Goal: Task Accomplishment & Management: Complete application form

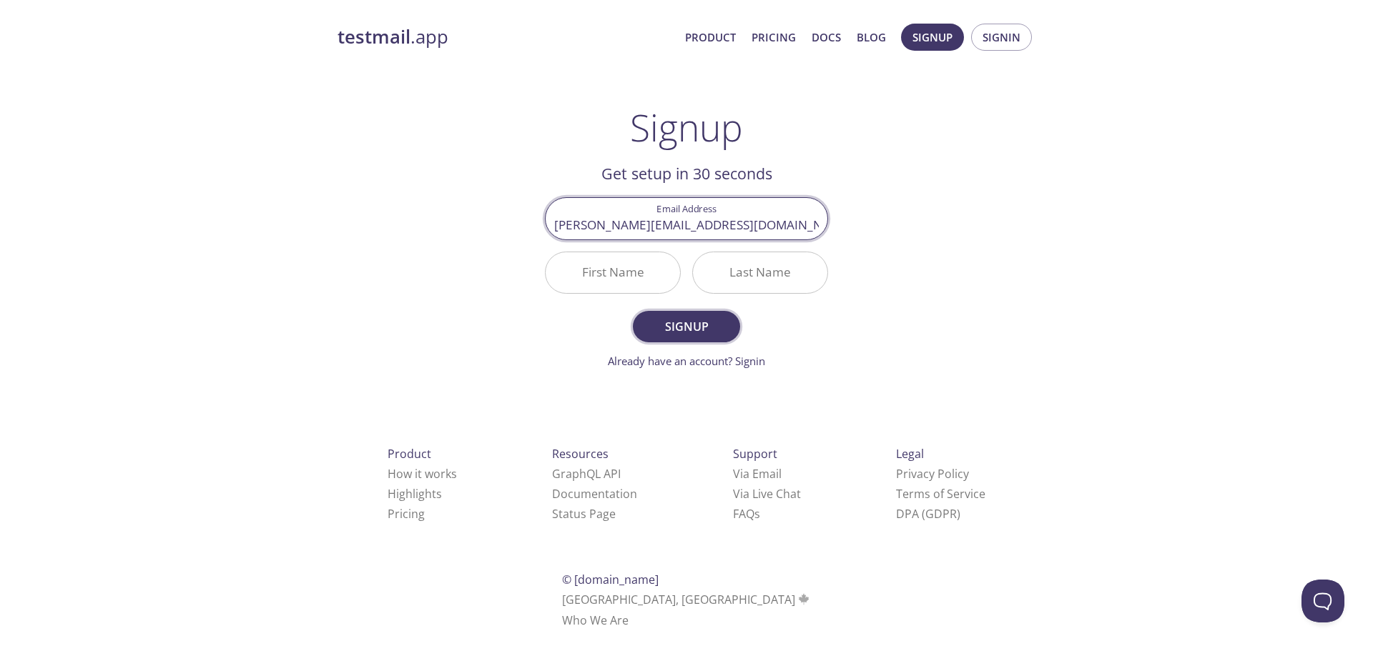
click at [686, 320] on span "Signup" at bounding box center [687, 327] width 76 height 20
click at [649, 278] on input "First Name Required" at bounding box center [613, 272] width 134 height 41
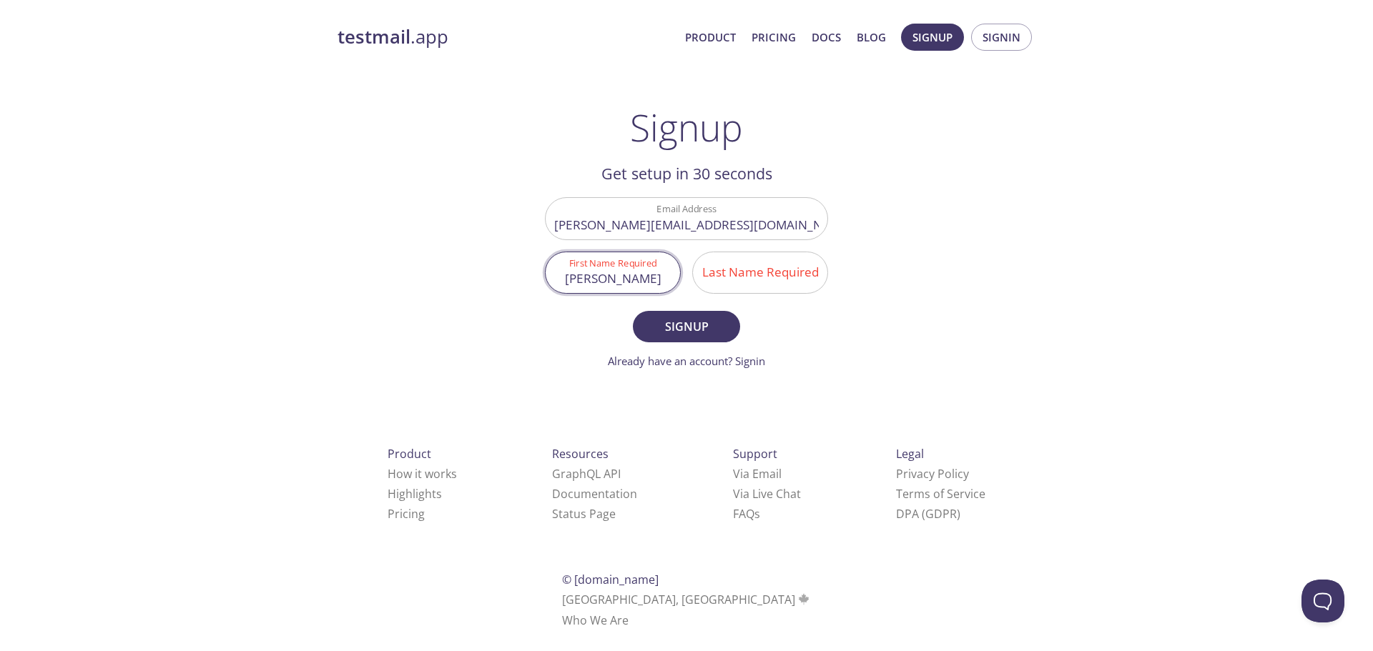
type input "[PERSON_NAME]"
click at [722, 272] on input "Last Name Required" at bounding box center [760, 272] width 134 height 41
type input "[PERSON_NAME]"
click at [695, 320] on span "Signup" at bounding box center [687, 327] width 76 height 20
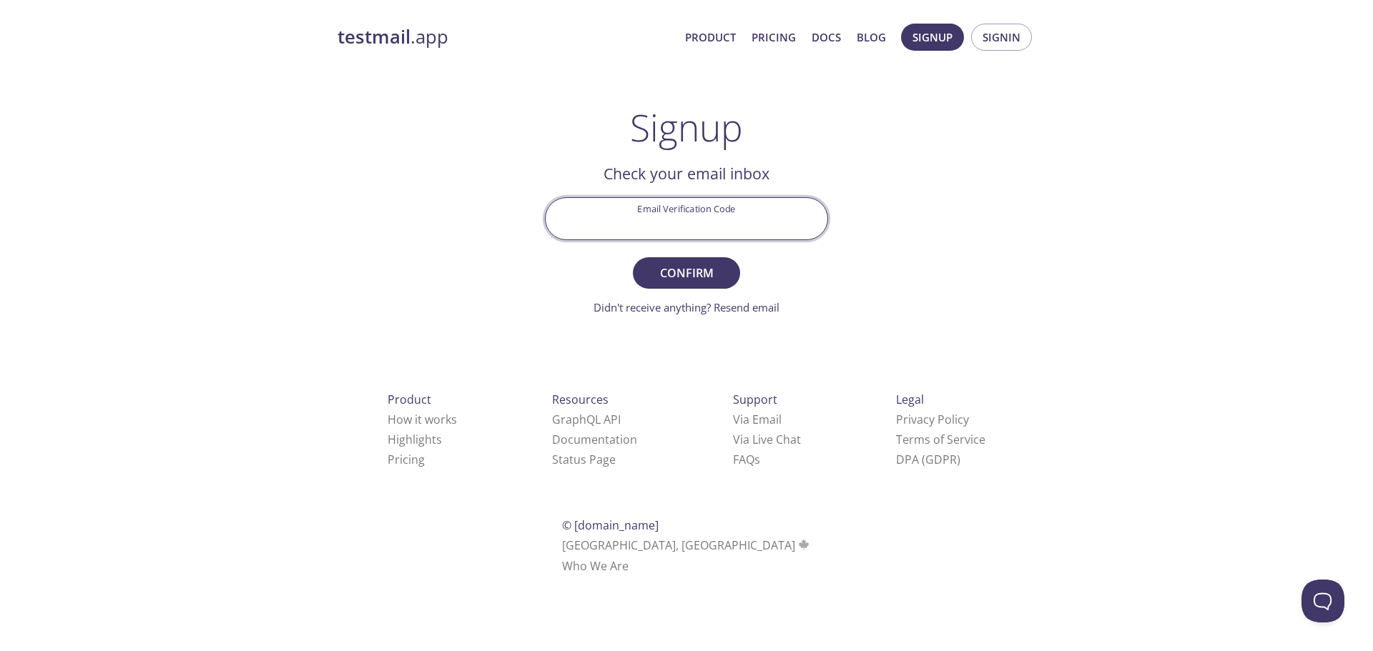
click at [704, 226] on input "Email Verification Code" at bounding box center [687, 218] width 282 height 41
click at [669, 209] on input "Email Verification Code" at bounding box center [687, 218] width 282 height 41
paste input "VR9GLKV"
type input "VR9GLKV"
click at [885, 211] on div "testmail .app Product Pricing Docs Blog Signup Signin Signup Get setup in 30 se…" at bounding box center [686, 315] width 732 height 602
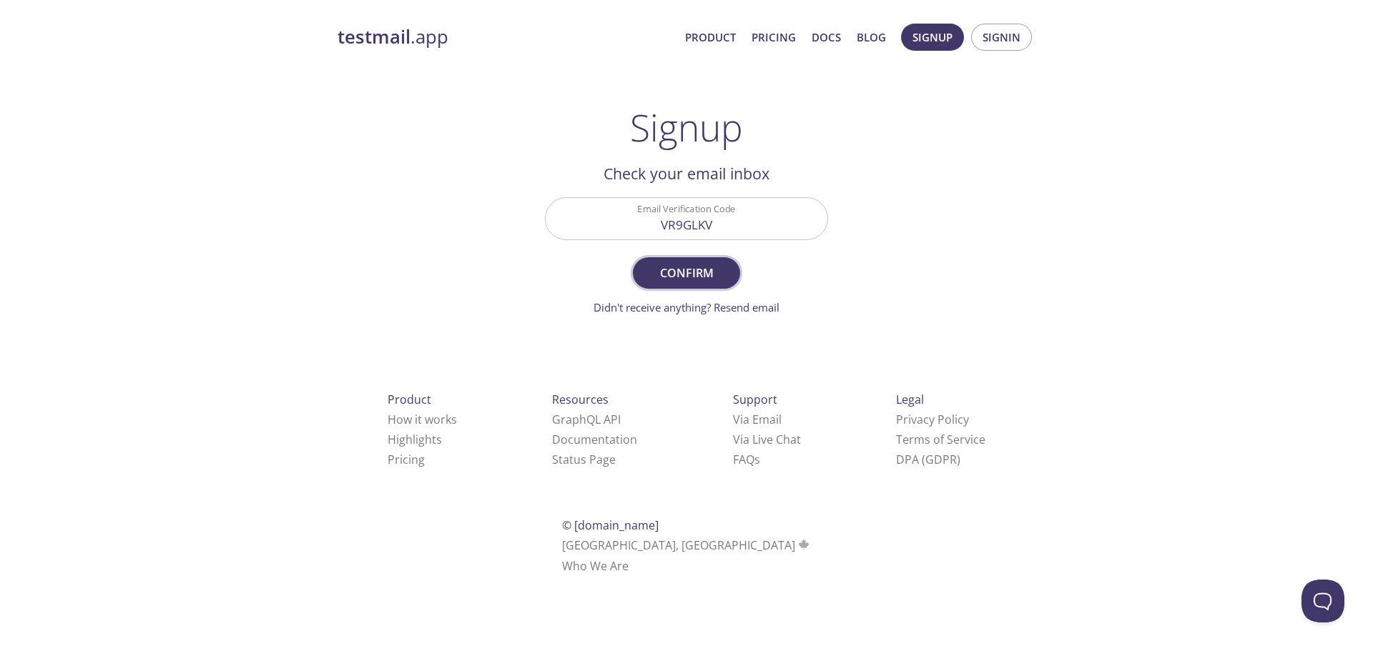
click at [684, 273] on span "Confirm" at bounding box center [687, 273] width 76 height 20
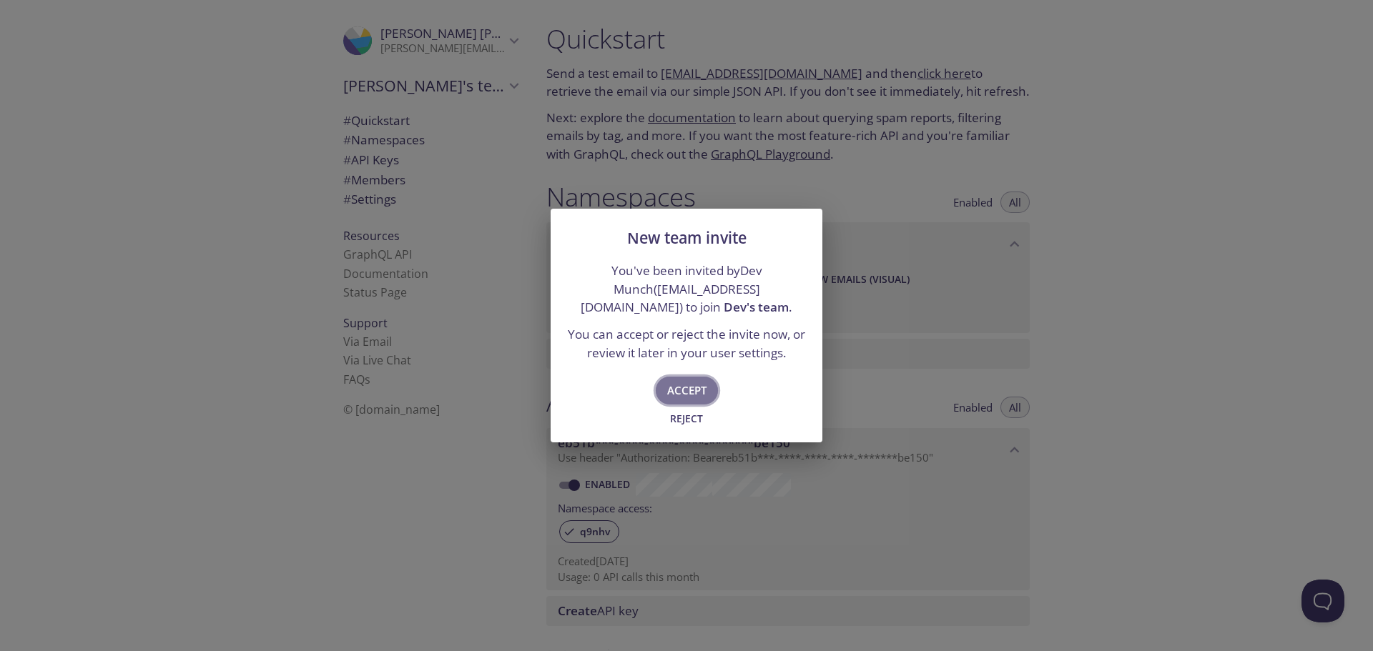
click at [703, 392] on span "Accept" at bounding box center [686, 390] width 39 height 19
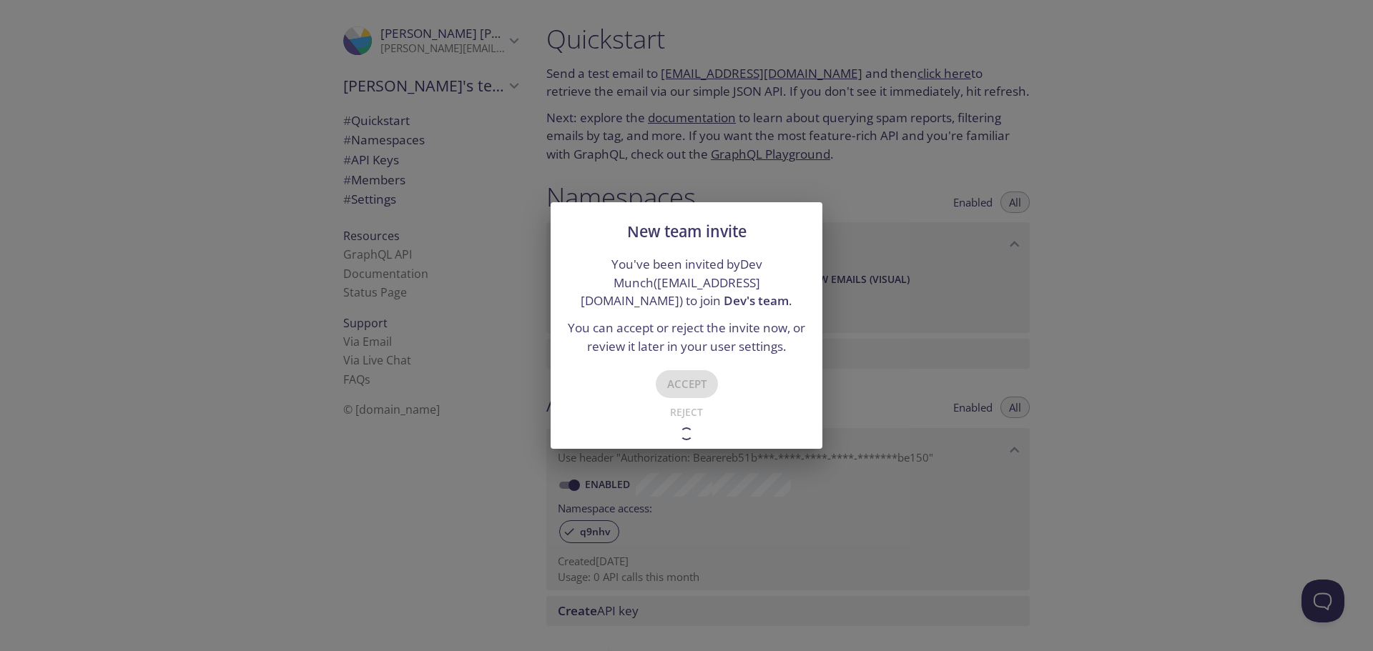
type input "Dev's team"
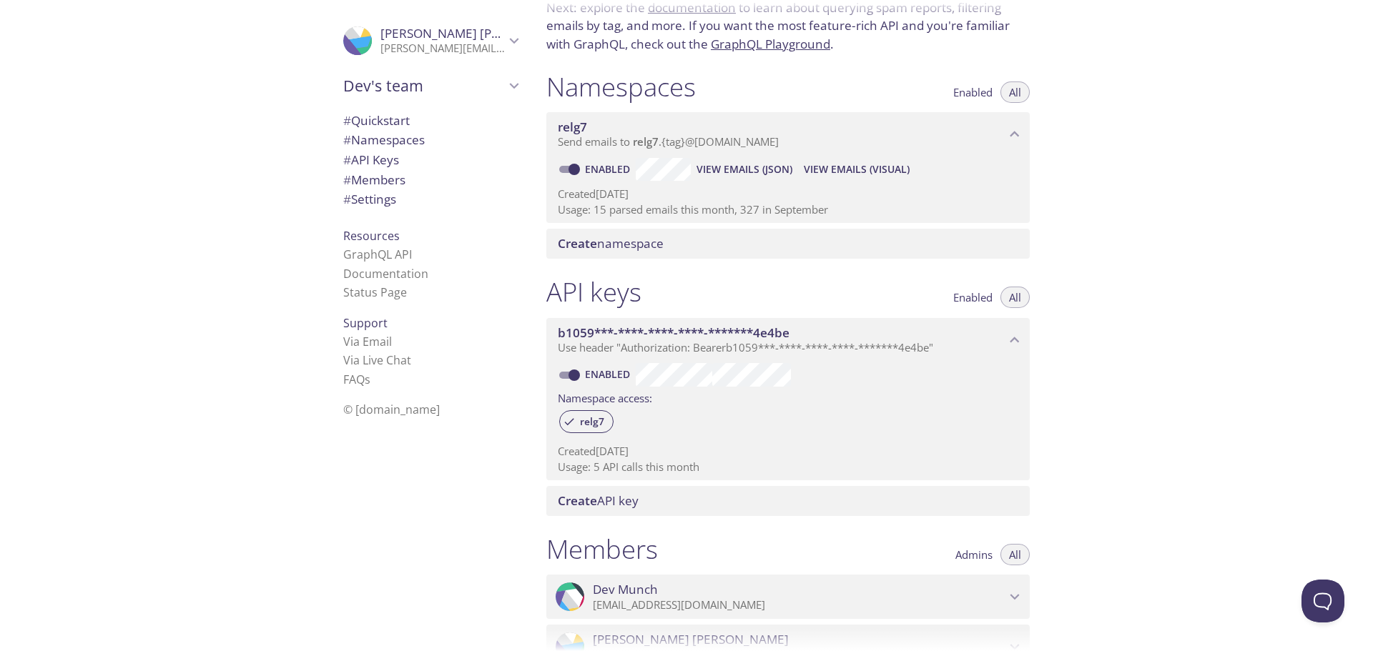
scroll to position [398, 0]
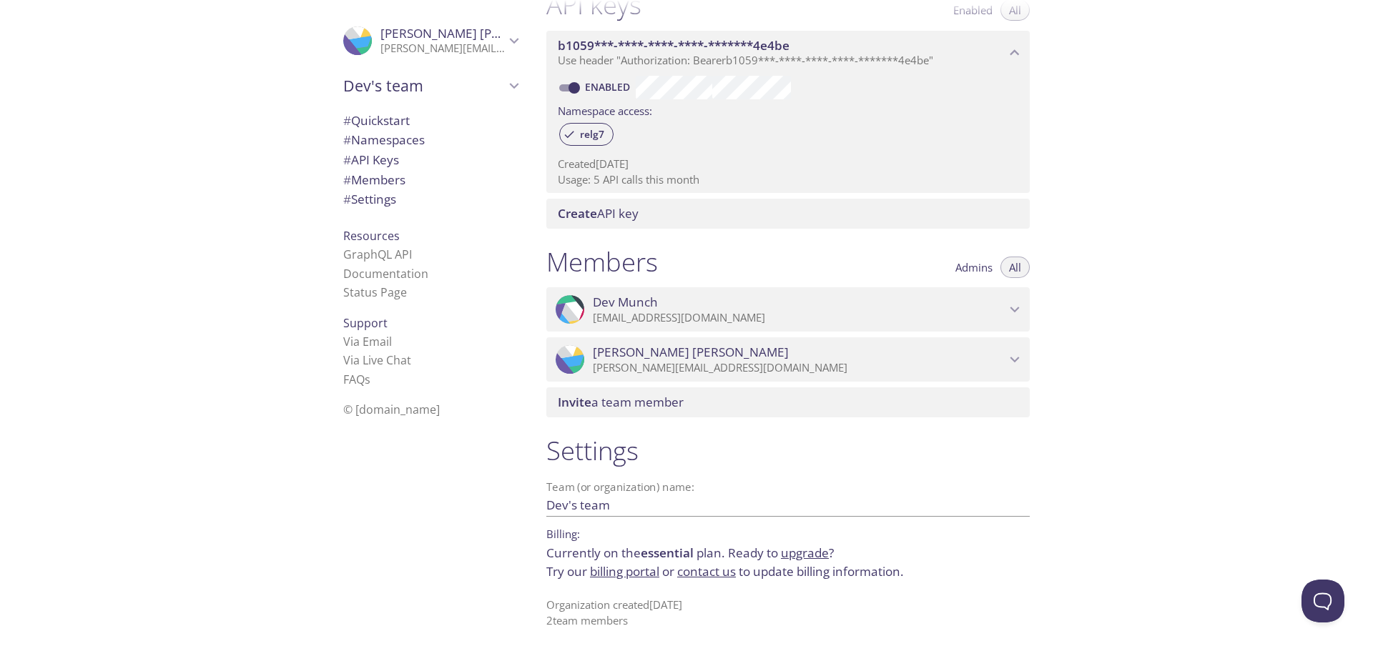
click at [630, 566] on link "billing portal" at bounding box center [624, 571] width 69 height 16
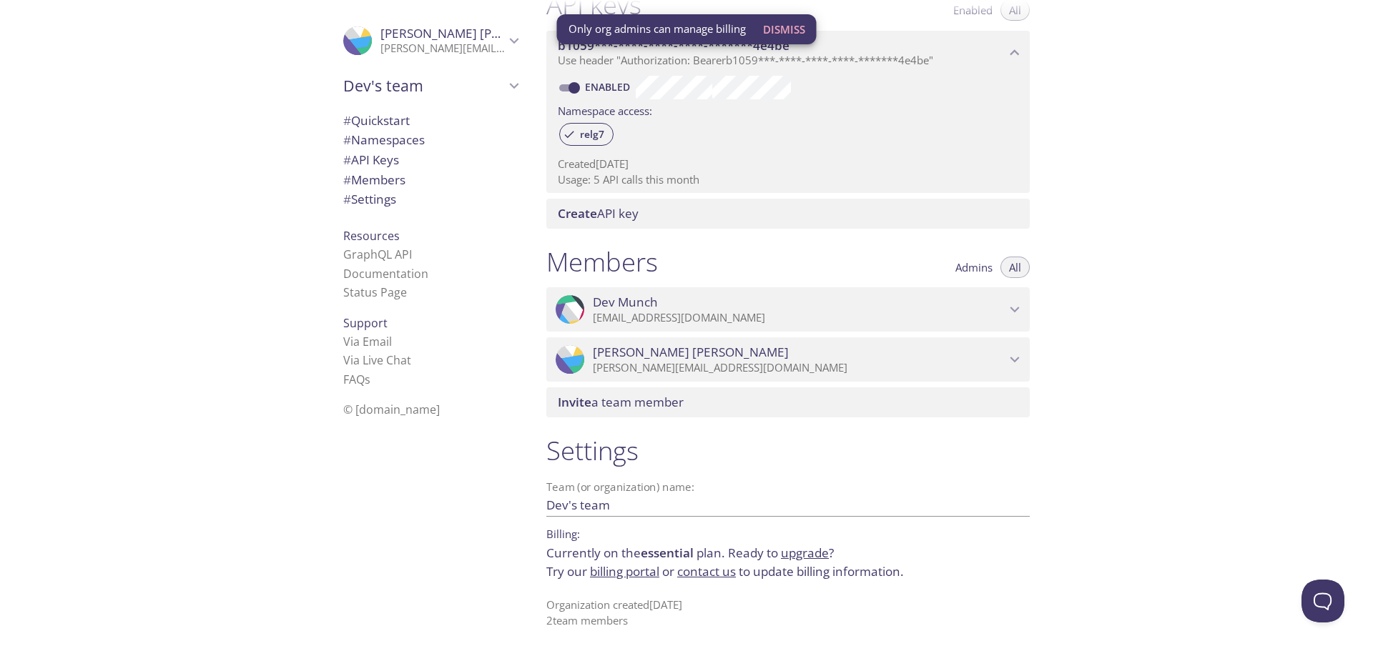
click at [609, 576] on link "billing portal" at bounding box center [624, 571] width 69 height 16
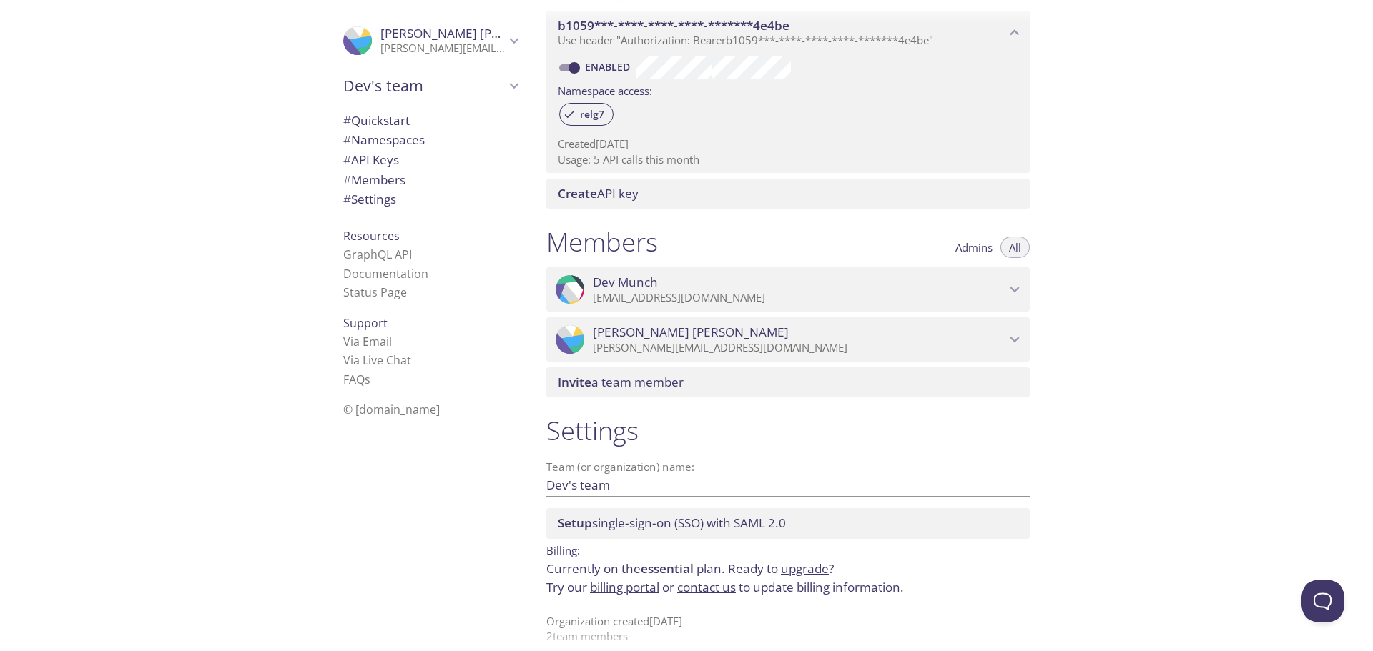
scroll to position [433, 0]
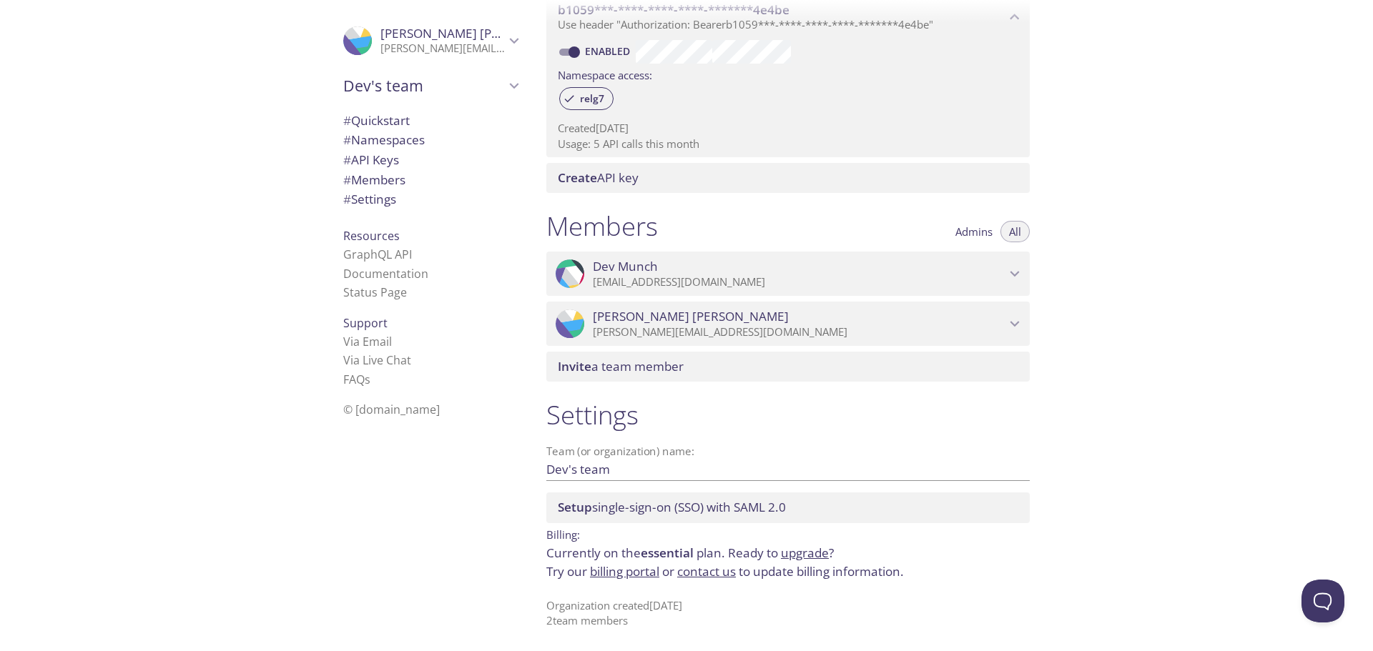
click at [610, 574] on link "billing portal" at bounding box center [624, 571] width 69 height 16
